Goal: Entertainment & Leisure: Consume media (video, audio)

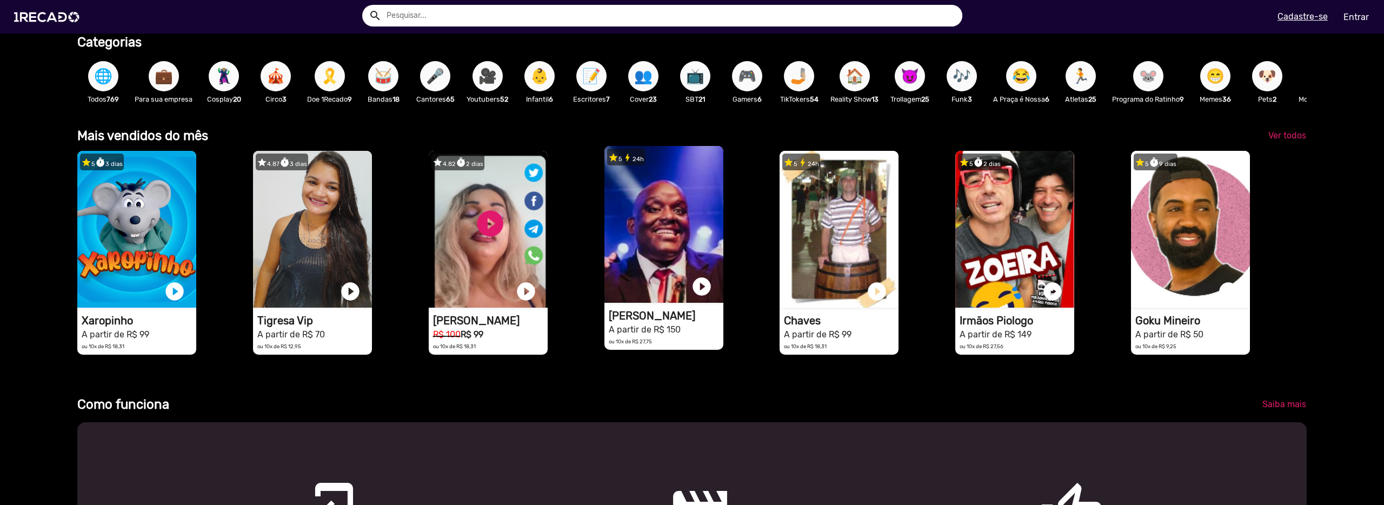
scroll to position [0, 4127]
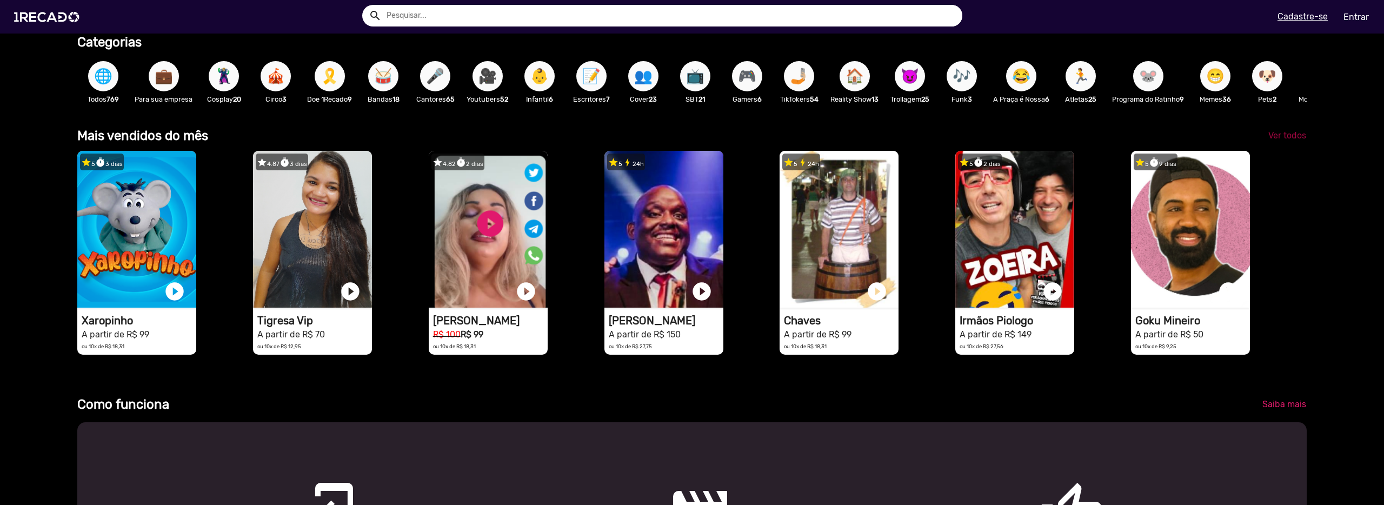
click at [1282, 141] on span "Ver todos" at bounding box center [1287, 135] width 38 height 10
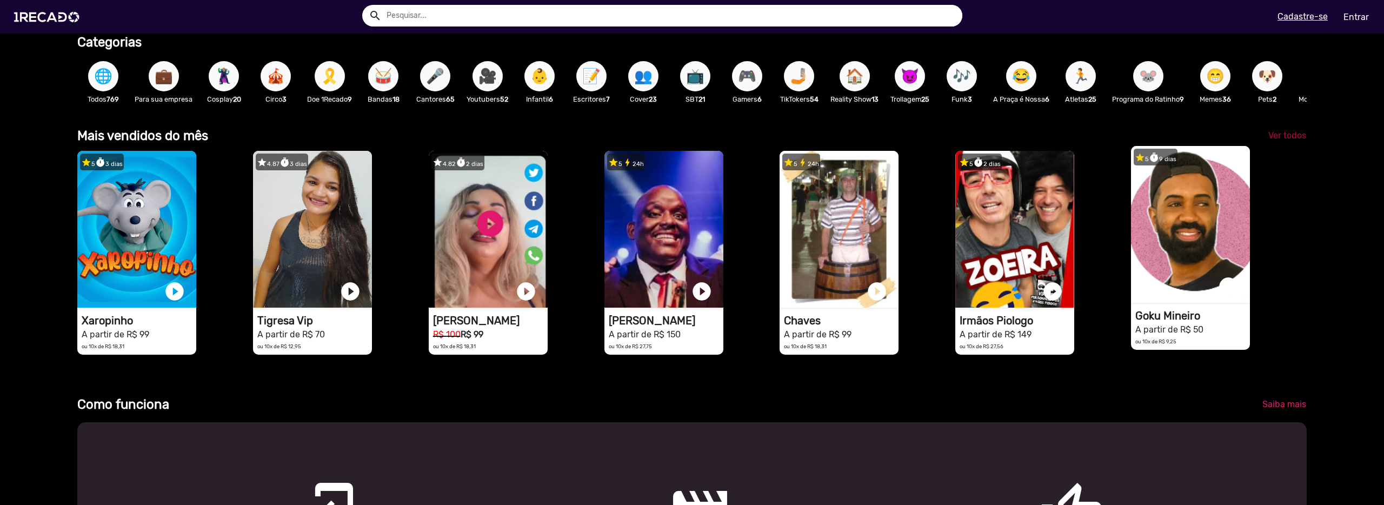
scroll to position [0, 0]
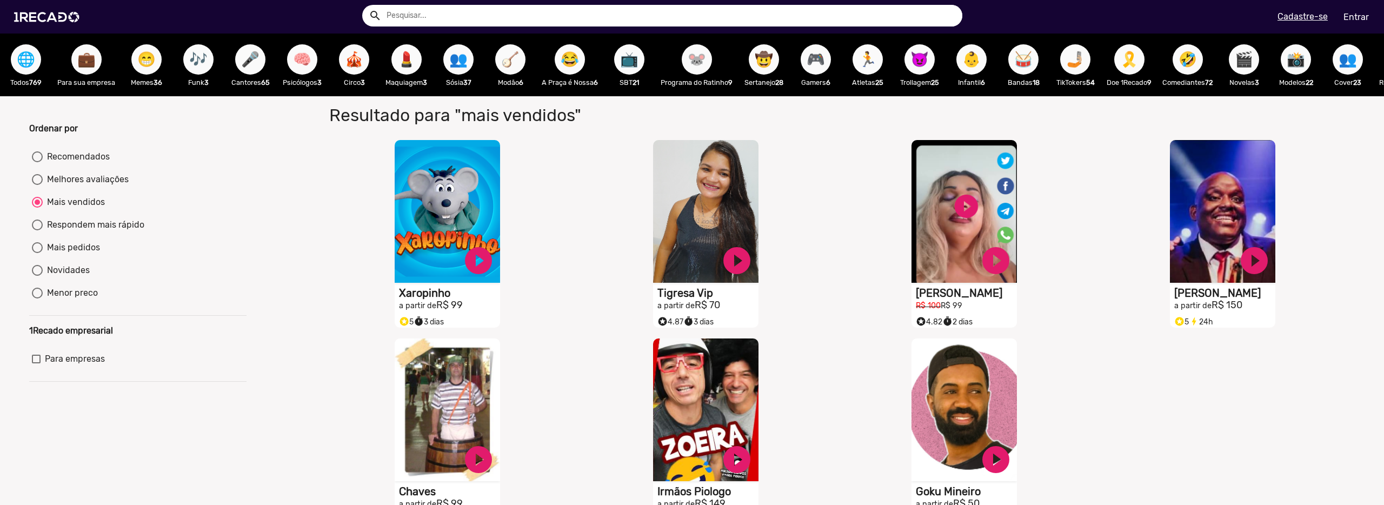
click at [37, 162] on div at bounding box center [37, 156] width 11 height 11
click at [37, 163] on input "Recomendados" at bounding box center [37, 162] width 1 height 1
radio input "true"
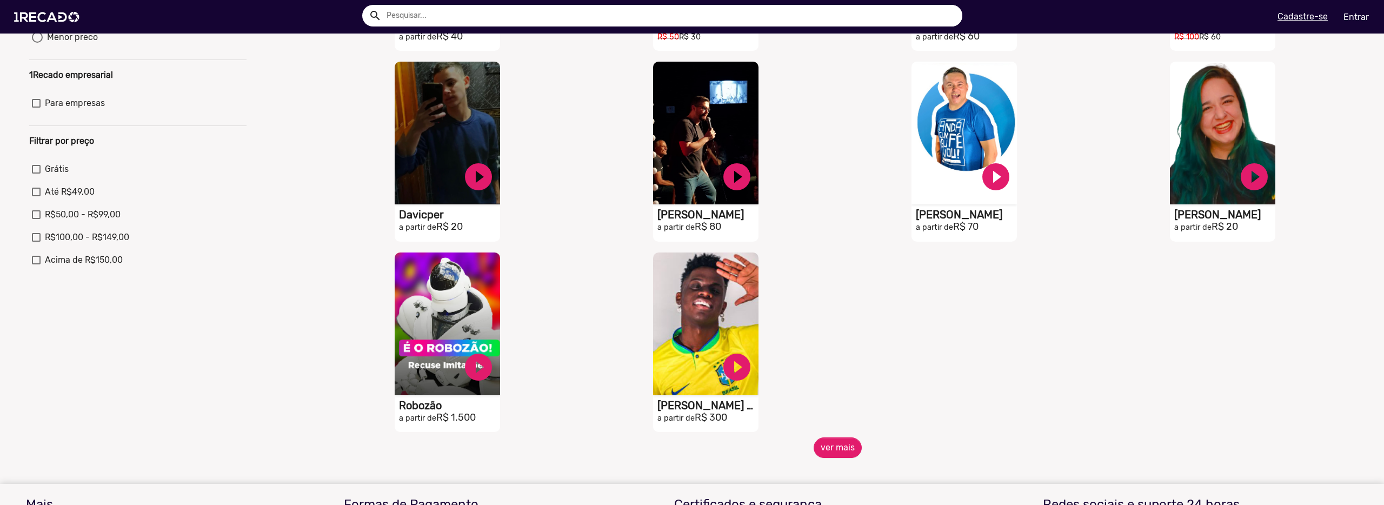
scroll to position [457, 0]
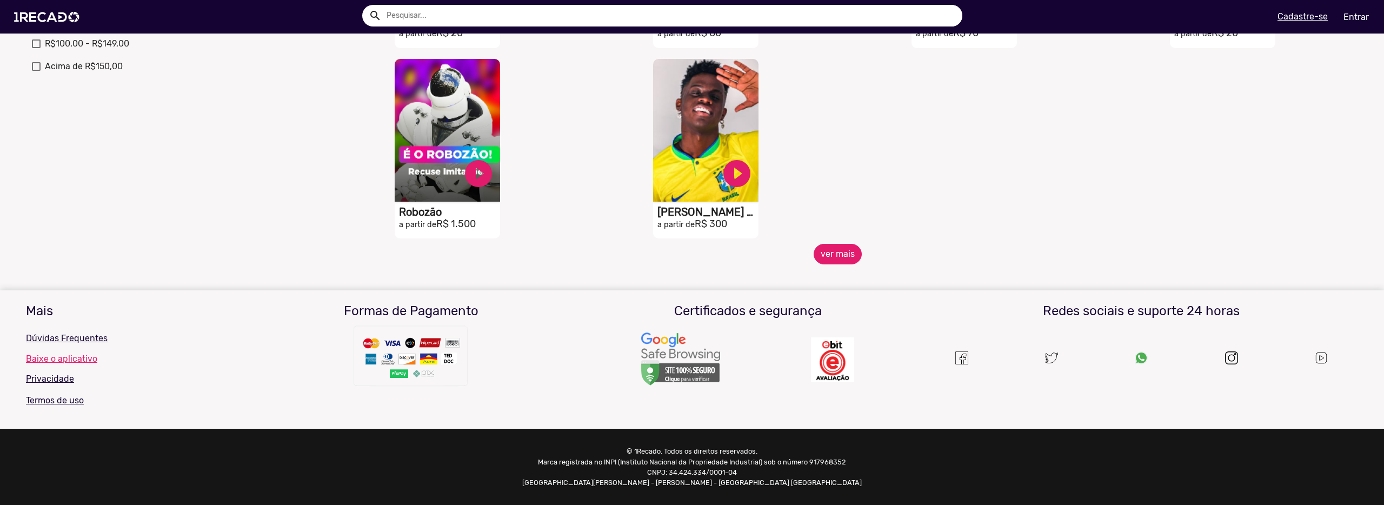
click at [828, 255] on button "ver mais" at bounding box center [838, 254] width 48 height 21
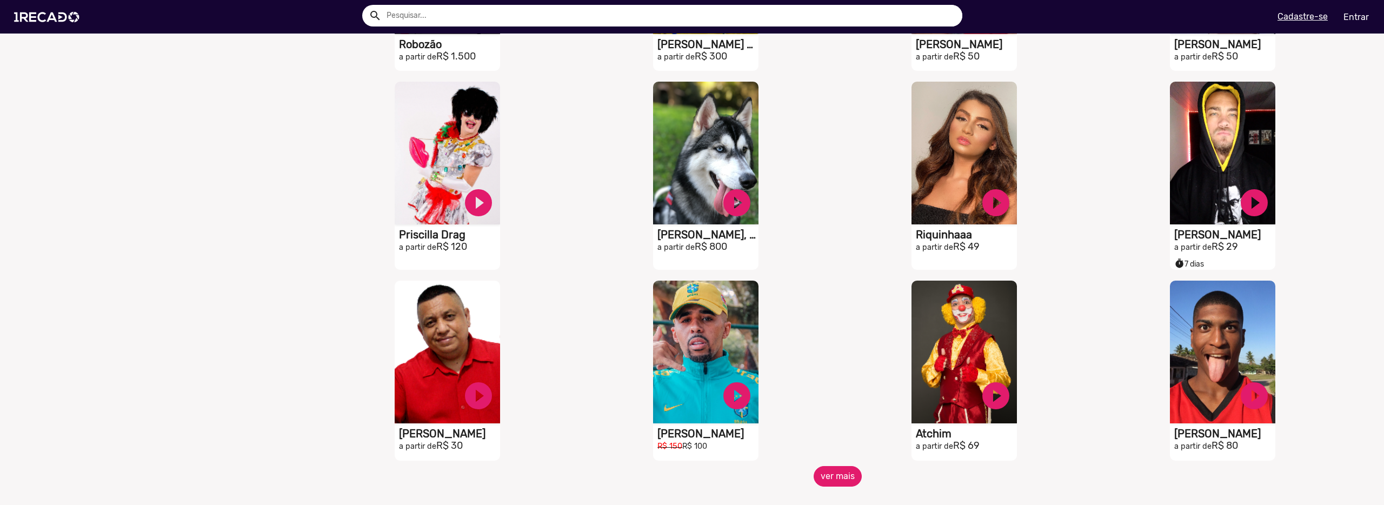
scroll to position [618, 0]
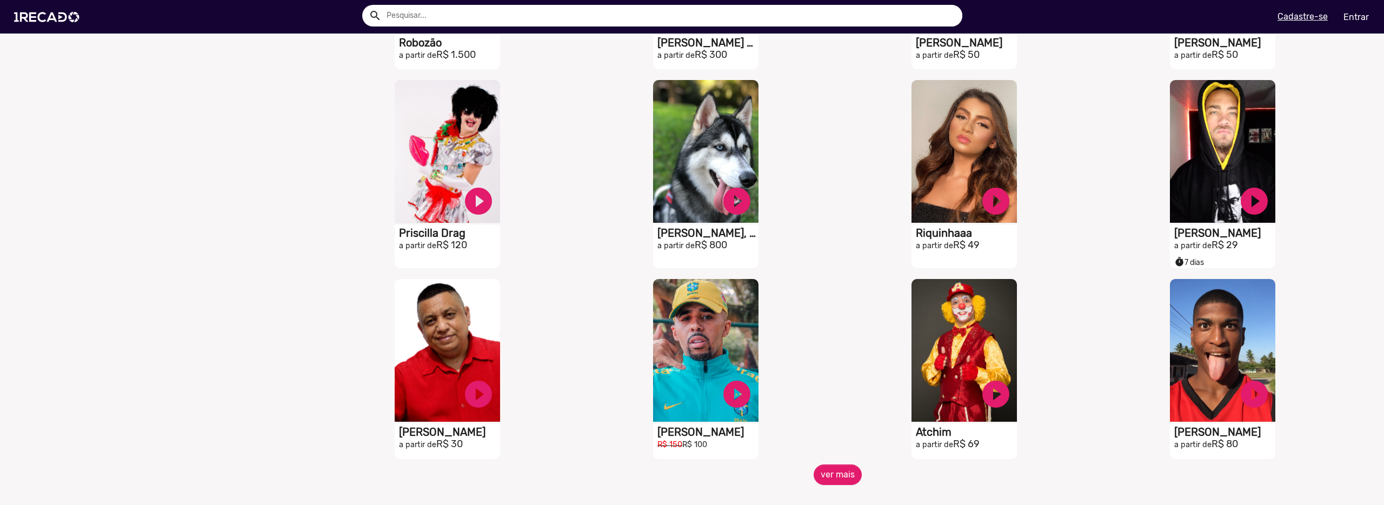
click at [811, 259] on div "S1RECADO vídeos dedicados para fãs e empresas play_circle_filled Gudan, O Husky…" at bounding box center [708, 174] width 258 height 199
